Goal: Find specific page/section: Find specific page/section

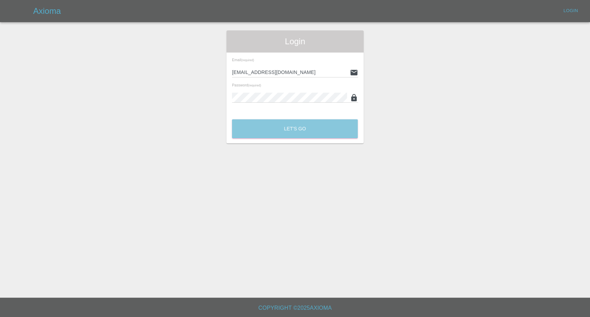
click at [306, 129] on button "Let's Go" at bounding box center [295, 128] width 126 height 19
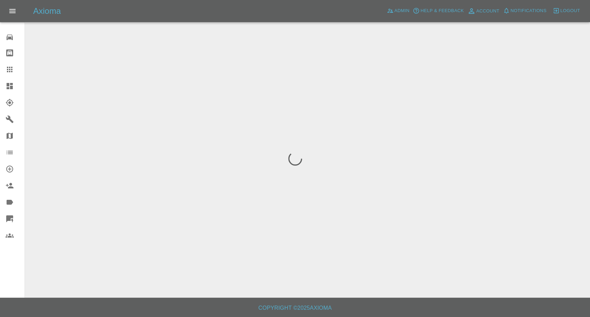
click at [6, 70] on icon at bounding box center [10, 69] width 8 height 8
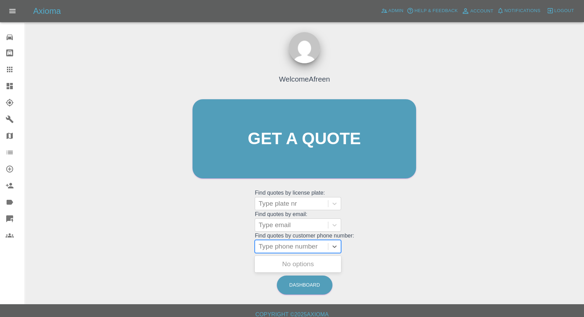
click at [297, 240] on div "Type phone number" at bounding box center [291, 246] width 73 height 12
paste input "+447526739083"
drag, startPoint x: 272, startPoint y: 246, endPoint x: 80, endPoint y: 238, distance: 191.6
click at [64, 250] on div "Welcome Afreen Get a quote Get a quote Find quotes by license plate: Type plate…" at bounding box center [304, 172] width 548 height 248
type input "07526739083"
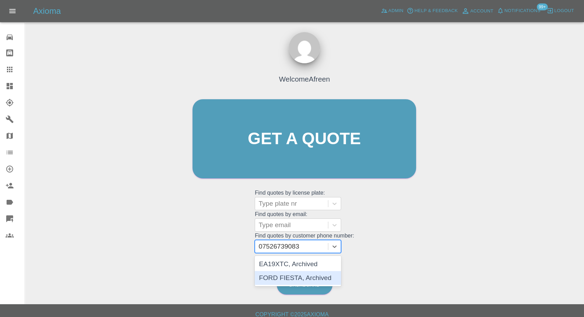
click at [298, 279] on div "FORD FIESTA, Archived" at bounding box center [298, 278] width 86 height 14
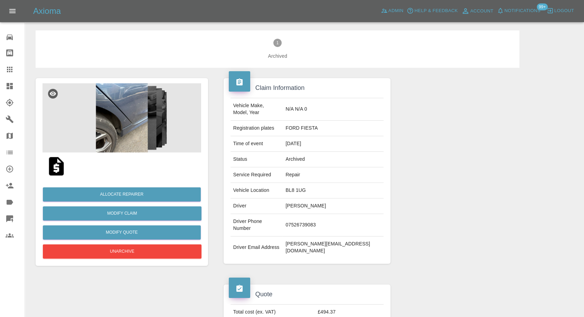
click at [57, 167] on img at bounding box center [56, 166] width 22 height 22
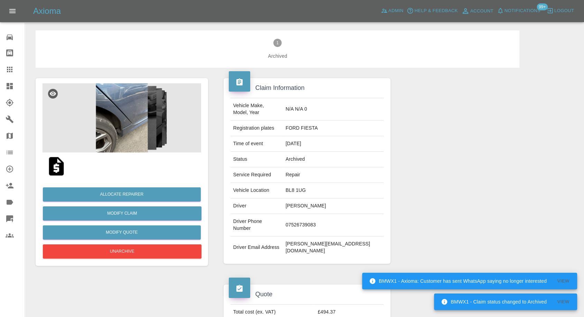
scroll to position [38, 0]
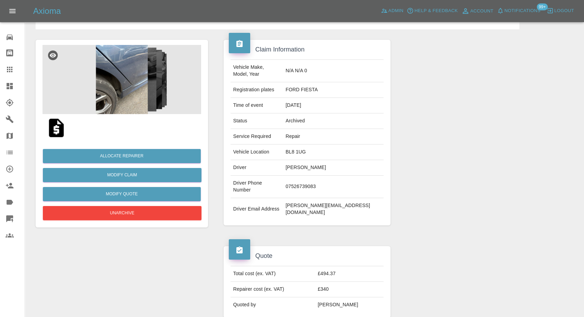
click at [60, 128] on img at bounding box center [56, 128] width 22 height 22
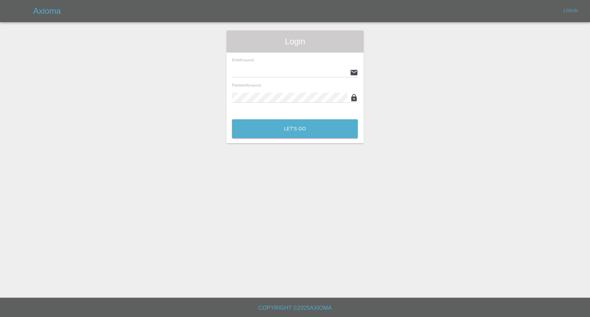
type input "[EMAIL_ADDRESS][DOMAIN_NAME]"
click at [276, 142] on div "Login Email (required) [EMAIL_ADDRESS][DOMAIN_NAME] Password (required) Let's Go" at bounding box center [294, 86] width 137 height 113
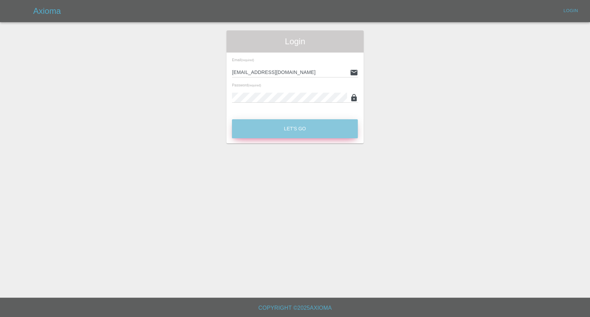
click at [282, 133] on button "Let's Go" at bounding box center [295, 128] width 126 height 19
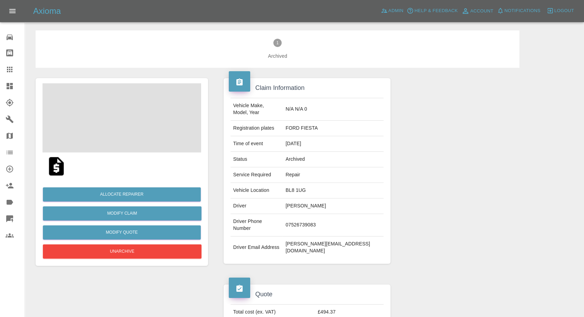
drag, startPoint x: 6, startPoint y: 66, endPoint x: 12, endPoint y: 73, distance: 8.3
click at [6, 66] on icon at bounding box center [10, 69] width 8 height 8
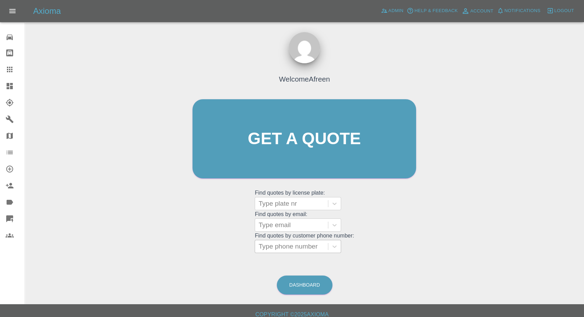
click at [273, 243] on div at bounding box center [292, 247] width 66 height 10
paste input "+447526739083"
drag, startPoint x: 273, startPoint y: 244, endPoint x: 225, endPoint y: 245, distance: 47.7
click at [225, 245] on div "Welcome Afreen Get a quote Get a quote Find quotes by license plate: Type plate…" at bounding box center [304, 152] width 238 height 209
type input "07526739083"
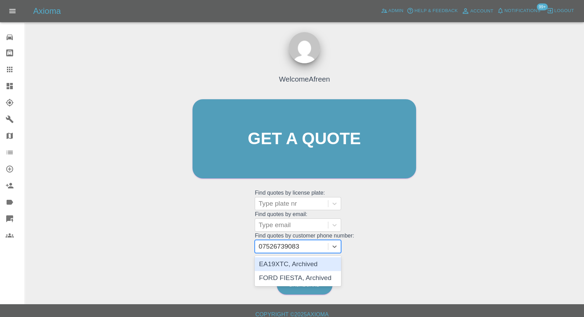
click at [282, 259] on div "EA19XTC, Archived" at bounding box center [298, 264] width 86 height 14
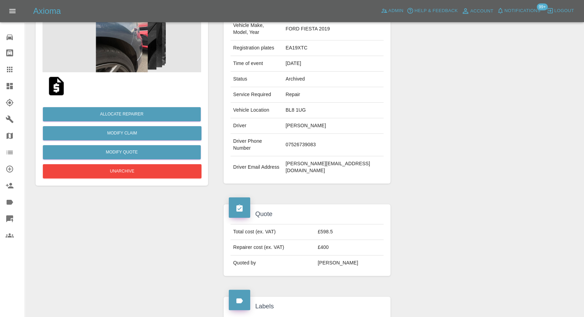
scroll to position [77, 0]
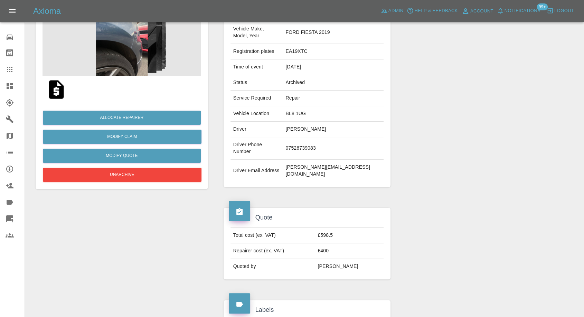
click at [58, 88] on img at bounding box center [56, 89] width 22 height 22
click at [57, 90] on img at bounding box center [56, 89] width 22 height 22
click at [56, 90] on img at bounding box center [56, 89] width 22 height 22
click at [9, 73] on icon at bounding box center [10, 69] width 8 height 8
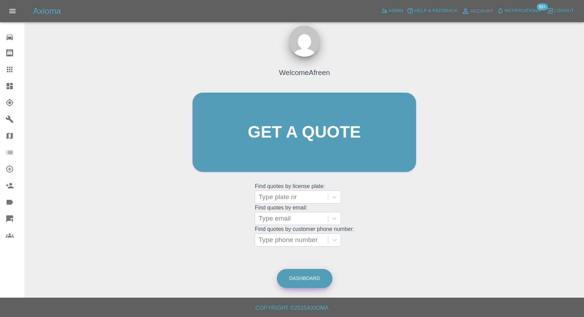
scroll to position [6, 0]
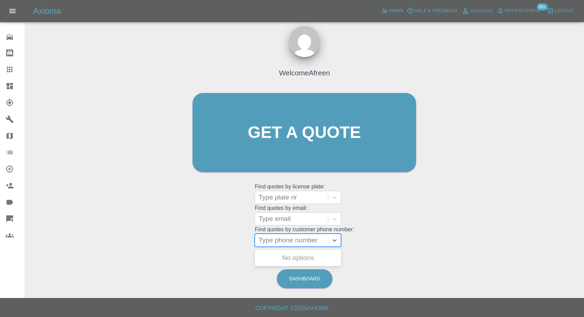
click at [298, 238] on div at bounding box center [292, 240] width 66 height 10
paste input "[PHONE_NUMBER]"
drag, startPoint x: 272, startPoint y: 241, endPoint x: 179, endPoint y: 241, distance: 93.3
click at [185, 241] on div "Welcome Afreen Get a quote Get a quote Find quotes by license plate: Type plate…" at bounding box center [304, 165] width 548 height 248
type input "07885973592"
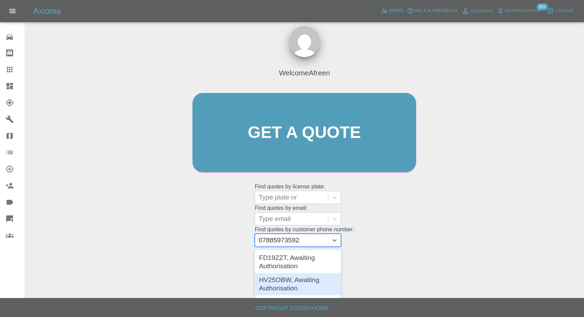
click at [260, 280] on div "HV25OBW, Awaiting Authorisation" at bounding box center [298, 284] width 86 height 22
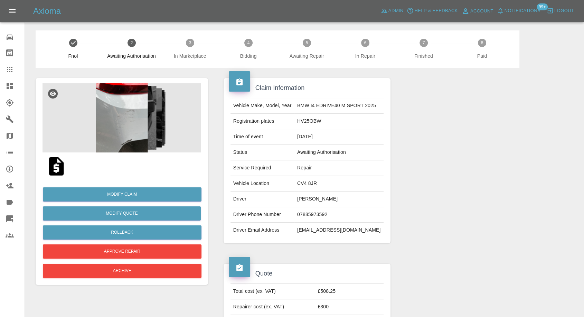
click at [57, 171] on img at bounding box center [56, 166] width 22 height 22
click at [299, 120] on td "HV25OBW" at bounding box center [338, 122] width 89 height 16
copy td "HV25OBW"
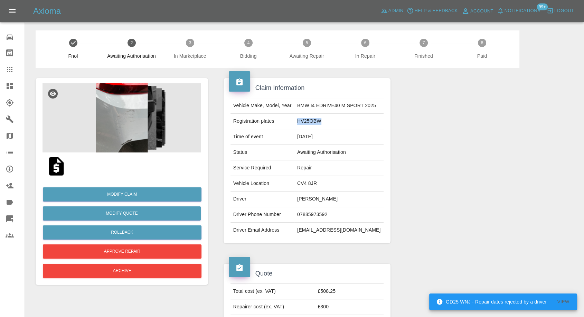
copy td "HV25OBW"
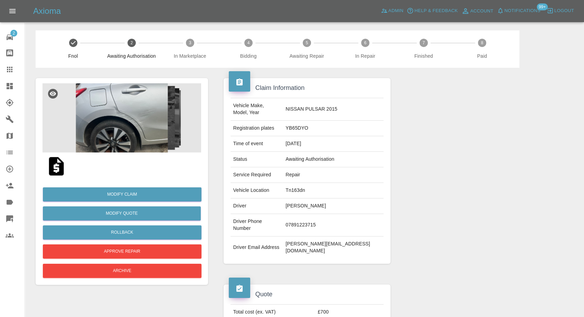
click at [55, 162] on img at bounding box center [56, 166] width 22 height 22
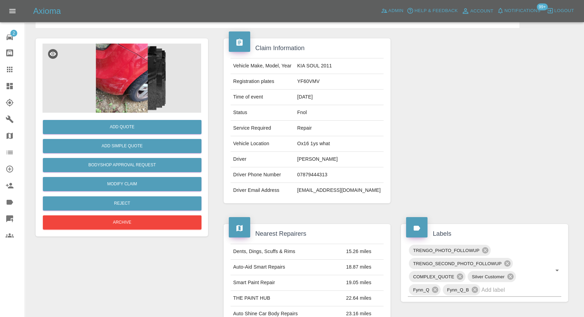
scroll to position [38, 0]
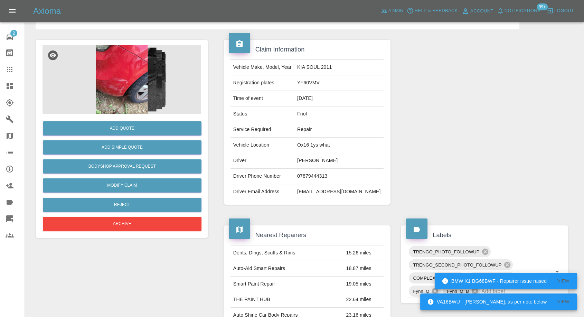
click at [119, 95] on img at bounding box center [122, 79] width 159 height 69
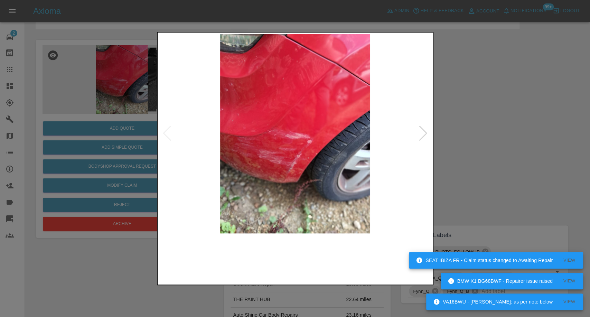
click at [250, 249] on img at bounding box center [261, 258] width 66 height 43
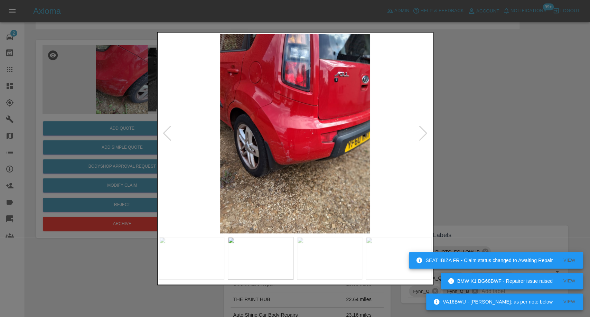
click at [339, 270] on img at bounding box center [330, 258] width 66 height 43
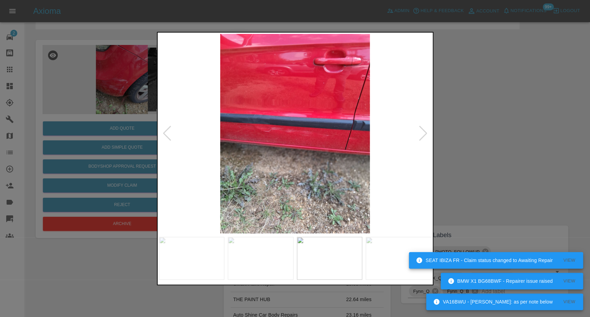
click at [395, 270] on img at bounding box center [399, 258] width 66 height 43
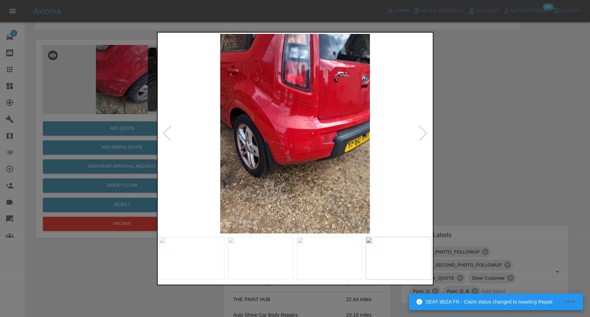
click at [421, 142] on img at bounding box center [295, 133] width 272 height 199
click at [424, 135] on div at bounding box center [423, 133] width 9 height 15
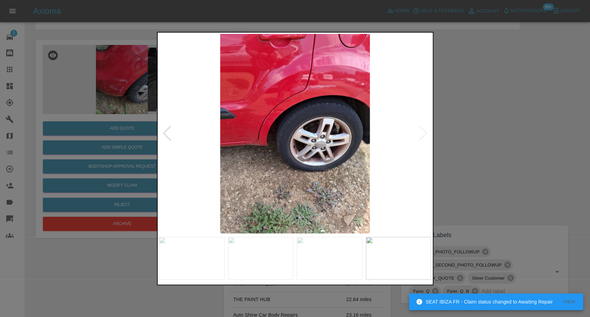
click at [424, 135] on img at bounding box center [295, 133] width 272 height 199
click at [477, 131] on div at bounding box center [295, 158] width 590 height 317
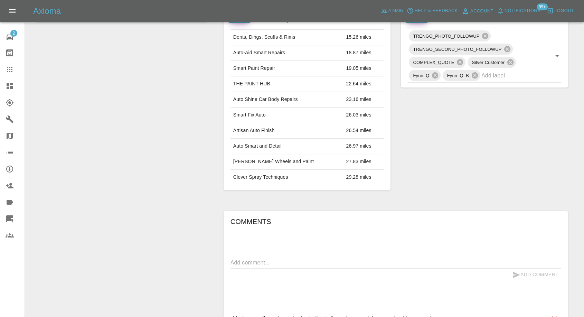
scroll to position [326, 0]
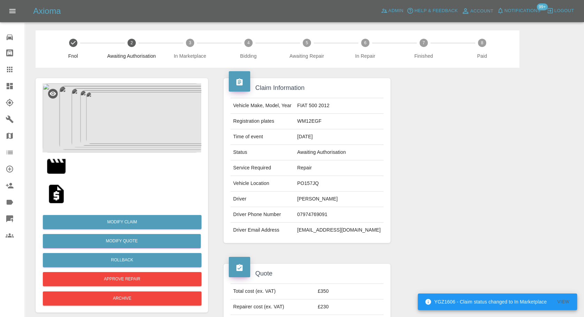
drag, startPoint x: 5, startPoint y: 64, endPoint x: 24, endPoint y: 82, distance: 25.4
click at [5, 65] on link "Claims" at bounding box center [12, 69] width 25 height 17
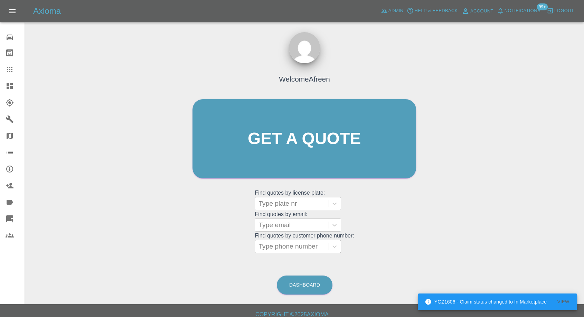
click at [291, 245] on div at bounding box center [292, 247] width 66 height 10
paste input "[PHONE_NUMBER]"
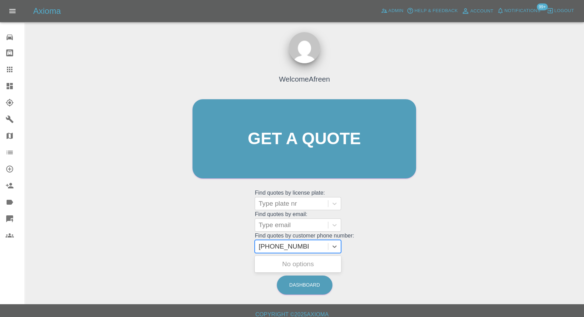
drag, startPoint x: 266, startPoint y: 249, endPoint x: 202, endPoint y: 248, distance: 63.9
click at [203, 249] on div "Welcome Afreen Get a quote Get a quote Find quotes by license plate: Type plate…" at bounding box center [304, 152] width 238 height 209
type input "07885973592"
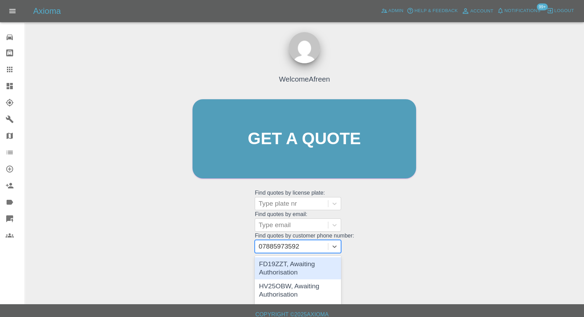
click at [291, 263] on div "FD19ZZT, Awaiting Authorisation" at bounding box center [298, 268] width 86 height 22
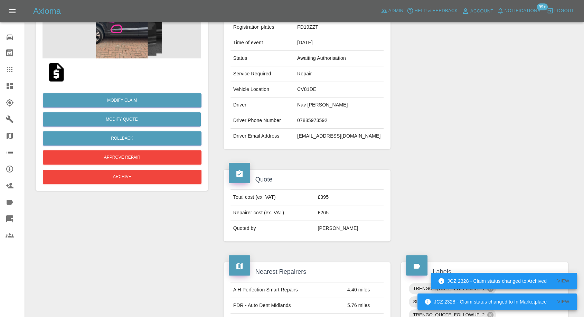
scroll to position [38, 0]
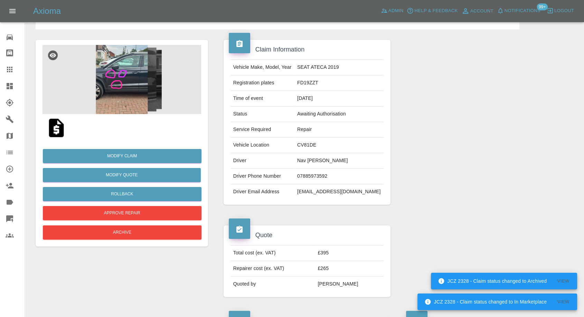
click at [54, 128] on img at bounding box center [56, 128] width 22 height 22
click at [311, 82] on td "FD19ZZT" at bounding box center [338, 83] width 89 height 16
copy td "FD19ZZT"
